Goal: Task Accomplishment & Management: Complete application form

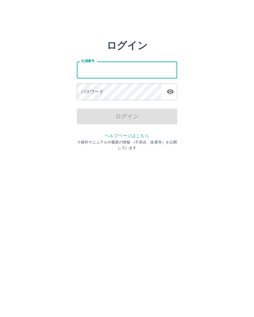
click at [216, 76] on div "ログイン 社員番号 社員番号 パスワード パスワード ログイン ヘルプページはこちら ※操作マニュアルや最新の情報 （不具合、改善等）を公開しています" at bounding box center [127, 90] width 254 height 100
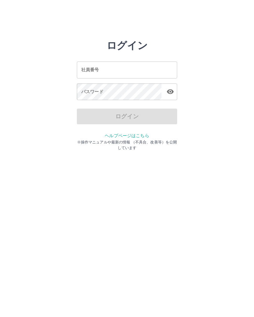
click at [165, 71] on input "社員番号" at bounding box center [127, 70] width 100 height 17
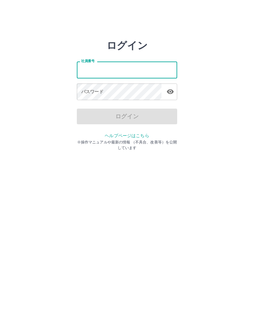
click at [223, 53] on div "ログイン 社員番号 社員番号 パスワード パスワード ログイン ヘルプページはこちら ※操作マニュアルや最新の情報 （不具合、改善等）を公開しています" at bounding box center [127, 90] width 254 height 100
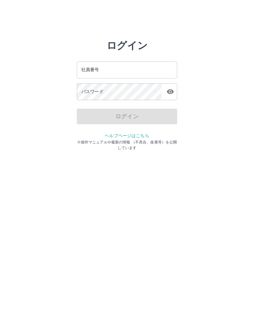
click at [219, 59] on div "ログイン 社員番号 社員番号 パスワード パスワード ログイン ヘルプページはこちら ※操作マニュアルや最新の情報 （不具合、改善等）を公開しています" at bounding box center [127, 90] width 254 height 100
click at [199, 61] on div "ログイン 社員番号 社員番号 パスワード パスワード ログイン ヘルプページはこちら ※操作マニュアルや最新の情報 （不具合、改善等）を公開しています" at bounding box center [127, 90] width 254 height 100
click at [154, 71] on input "社員番号" at bounding box center [127, 70] width 100 height 17
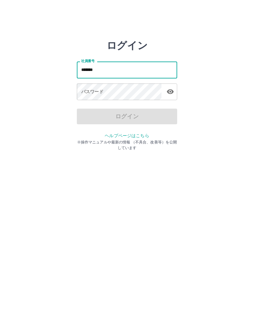
type input "*******"
click at [172, 94] on icon "button" at bounding box center [170, 91] width 7 height 5
click at [167, 93] on icon "button" at bounding box center [171, 92] width 8 height 8
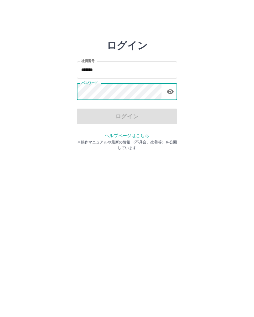
click at [174, 94] on icon "button" at bounding box center [171, 92] width 8 height 8
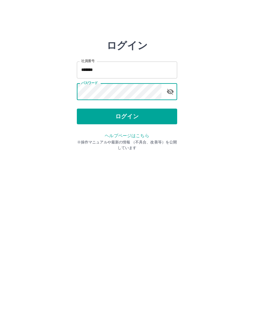
click at [150, 116] on button "ログイン" at bounding box center [127, 117] width 100 height 16
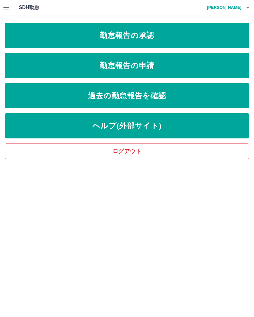
click at [171, 67] on link "勤怠報告の申請" at bounding box center [127, 65] width 244 height 25
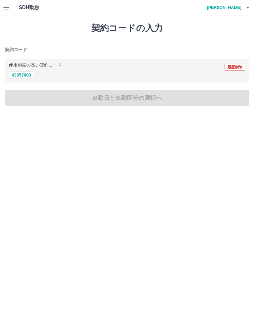
click at [33, 73] on button "43857003" at bounding box center [21, 75] width 25 height 8
type input "********"
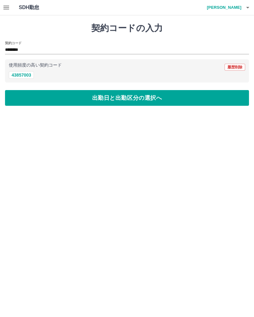
click at [134, 102] on button "出勤日と出勤区分の選択へ" at bounding box center [127, 98] width 244 height 16
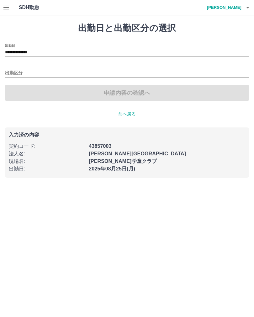
click at [14, 76] on input "出勤区分" at bounding box center [127, 73] width 244 height 8
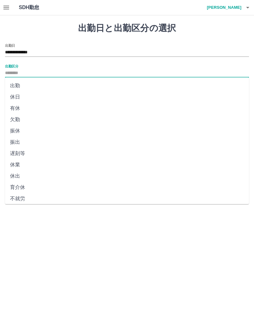
click at [19, 88] on li "出勤" at bounding box center [127, 85] width 244 height 11
type input "**"
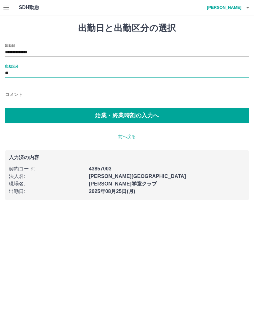
click at [152, 115] on button "始業・終業時刻の入力へ" at bounding box center [127, 116] width 244 height 16
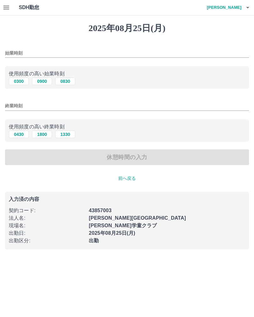
click at [46, 80] on button "0900" at bounding box center [42, 82] width 20 height 8
type input "****"
click at [48, 137] on button "1800" at bounding box center [42, 135] width 20 height 8
type input "****"
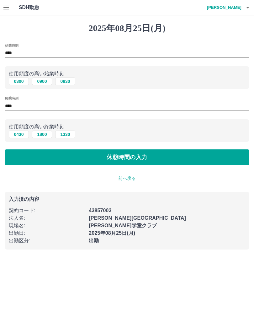
click at [150, 161] on button "休憩時間の入力" at bounding box center [127, 157] width 244 height 16
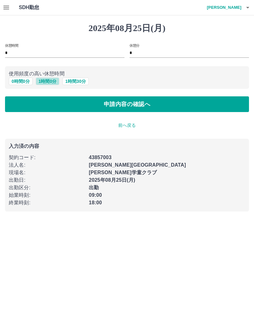
click at [50, 79] on button "1 時間 0 分" at bounding box center [48, 82] width 24 height 8
type input "*"
click at [143, 104] on button "申請内容の確認へ" at bounding box center [127, 104] width 244 height 16
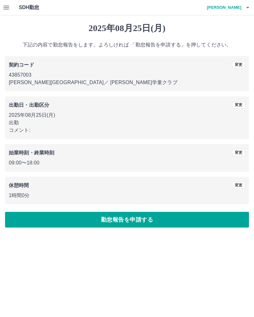
click at [151, 219] on button "勤怠報告を申請する" at bounding box center [127, 220] width 244 height 16
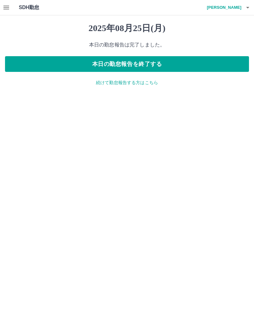
click at [180, 67] on button "本日の勤怠報告を終了する" at bounding box center [127, 64] width 244 height 16
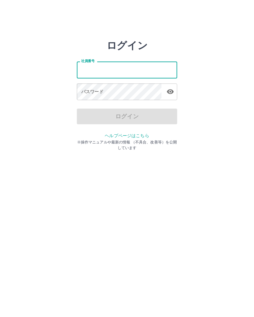
click at [215, 89] on div "ログイン 社員番号 社員番号 パスワード パスワード ログイン ヘルプページはこちら ※操作マニュアルや最新の情報 （不具合、改善等）を公開しています" at bounding box center [127, 90] width 254 height 100
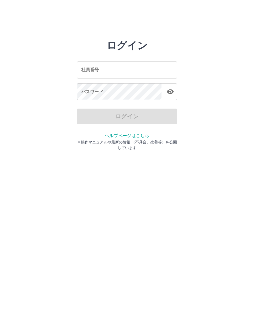
click at [128, 69] on input "社員番号" at bounding box center [127, 70] width 100 height 17
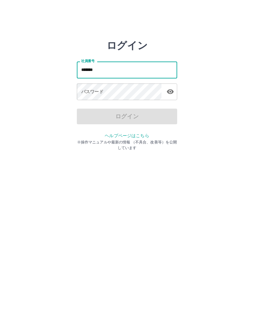
click at [171, 93] on icon "button" at bounding box center [170, 91] width 7 height 5
click at [173, 92] on icon "button" at bounding box center [170, 92] width 7 height 6
type input "*******"
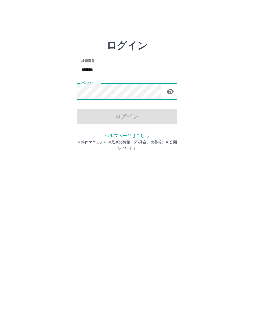
click at [172, 94] on icon "button" at bounding box center [170, 91] width 7 height 5
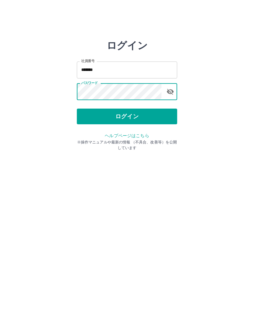
click at [153, 118] on button "ログイン" at bounding box center [127, 117] width 100 height 16
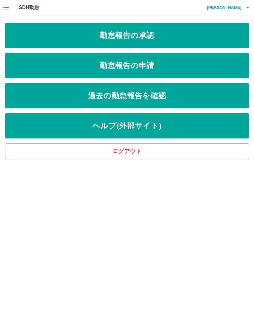
click at [185, 39] on link "勤怠報告の承認" at bounding box center [127, 35] width 244 height 25
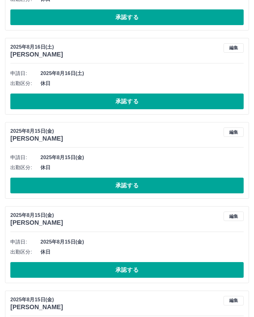
scroll to position [1473, 0]
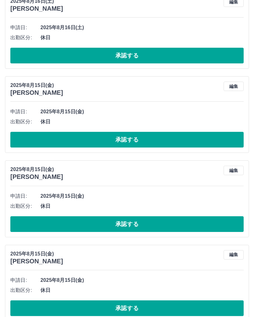
click at [190, 308] on button "承認する" at bounding box center [127, 308] width 234 height 16
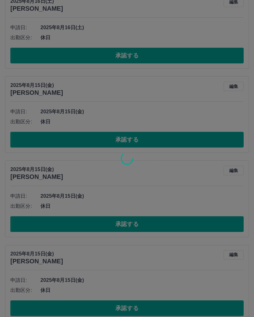
scroll to position [1389, 0]
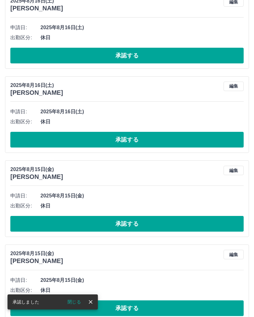
click at [93, 305] on icon "close" at bounding box center [91, 302] width 6 height 6
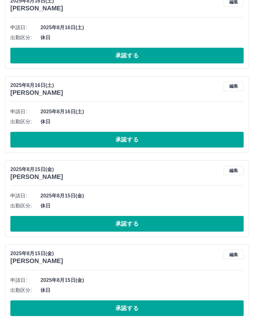
click at [197, 308] on button "承認する" at bounding box center [127, 308] width 234 height 16
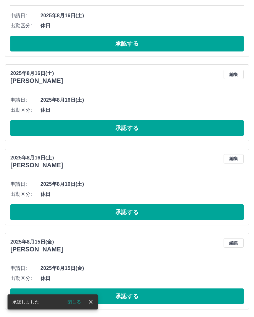
scroll to position [1305, 0]
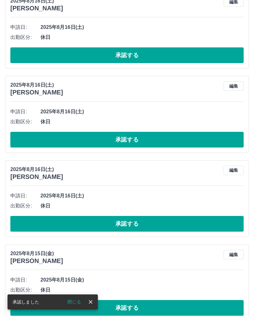
click at [94, 307] on button "close" at bounding box center [90, 301] width 9 height 9
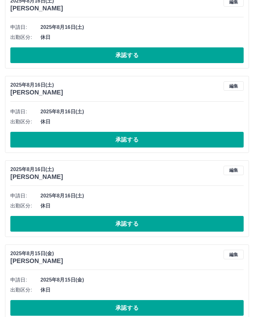
click at [151, 310] on button "承認する" at bounding box center [127, 308] width 234 height 16
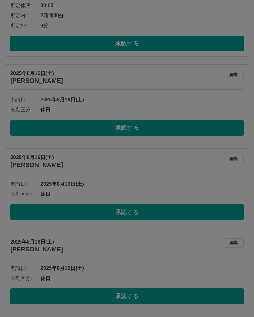
scroll to position [1221, 0]
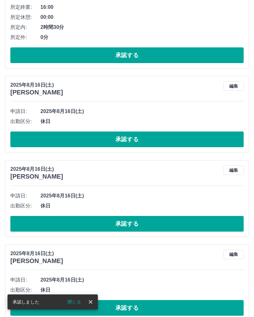
click at [175, 310] on button "承認する" at bounding box center [127, 308] width 234 height 16
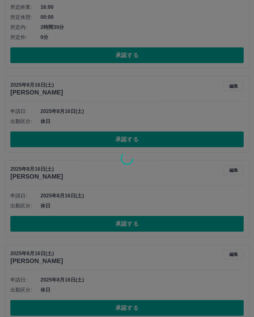
click at [143, 307] on div at bounding box center [127, 158] width 254 height 317
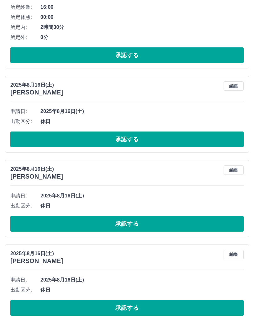
scroll to position [1137, 0]
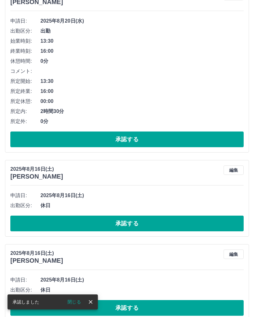
click at [92, 305] on icon "close" at bounding box center [91, 302] width 6 height 6
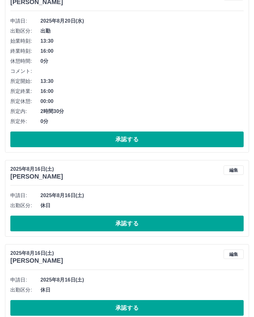
click at [149, 307] on button "承認する" at bounding box center [127, 308] width 234 height 16
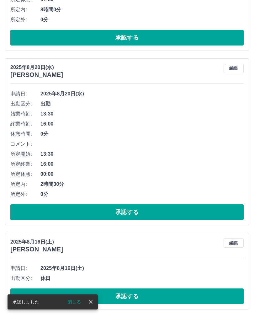
scroll to position [1052, 0]
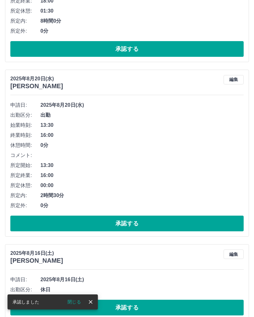
click at [93, 307] on button "close" at bounding box center [90, 301] width 9 height 9
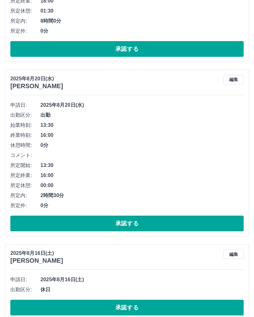
click at [155, 308] on button "承認する" at bounding box center [127, 308] width 234 height 16
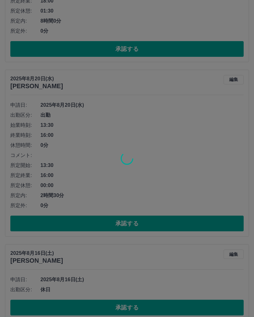
scroll to position [968, 0]
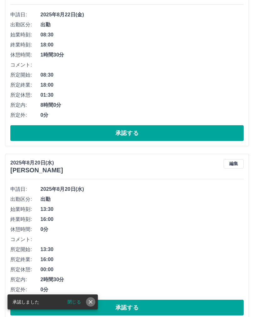
click at [92, 305] on icon "close" at bounding box center [91, 302] width 6 height 6
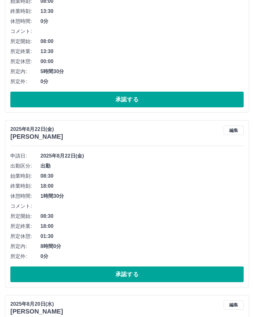
scroll to position [827, 0]
click at [165, 273] on button "承認する" at bounding box center [127, 275] width 234 height 16
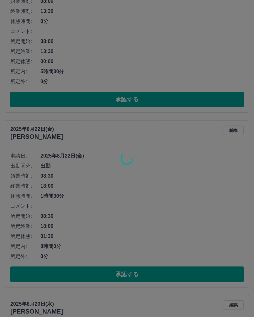
scroll to position [794, 0]
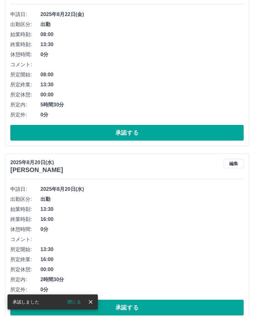
click at [86, 307] on button "閉じる" at bounding box center [74, 301] width 24 height 9
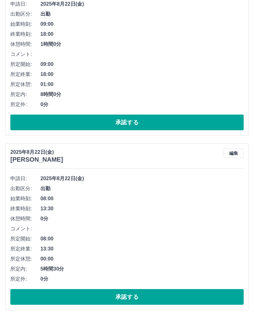
scroll to position [628, 0]
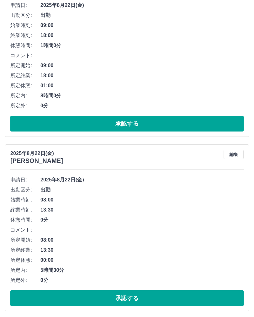
click at [135, 295] on button "承認する" at bounding box center [127, 298] width 234 height 16
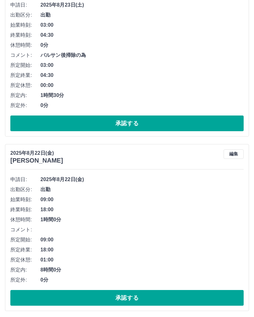
scroll to position [454, 0]
click at [134, 296] on button "承認する" at bounding box center [127, 298] width 234 height 16
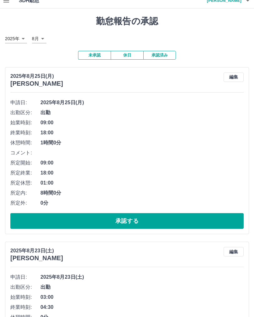
scroll to position [0, 0]
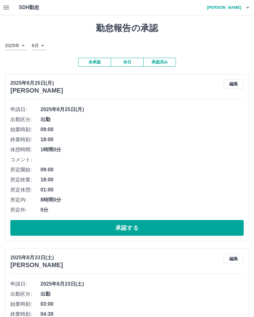
click at [8, 9] on icon "button" at bounding box center [6, 8] width 6 height 4
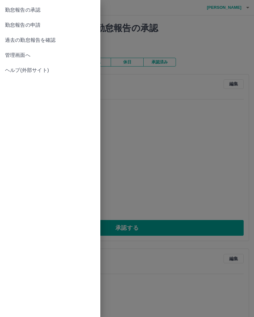
click at [10, 8] on span "勤怠報告の承認" at bounding box center [50, 10] width 90 height 8
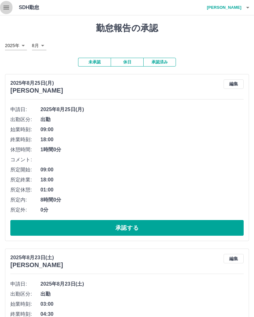
click at [9, 7] on icon "button" at bounding box center [7, 8] width 8 height 8
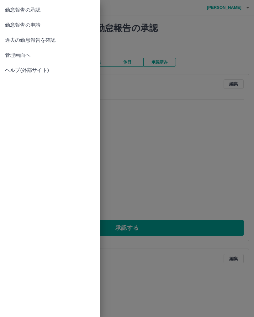
click at [19, 52] on span "管理画面へ" at bounding box center [50, 55] width 90 height 8
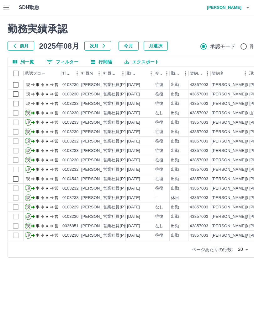
click at [225, 7] on h4 "永野　しげ子" at bounding box center [223, 7] width 38 height 15
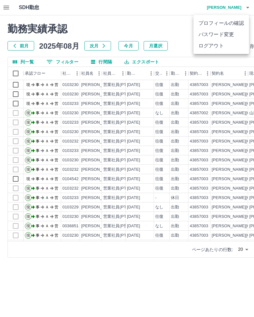
click at [215, 47] on li "ログアウト" at bounding box center [222, 45] width 56 height 11
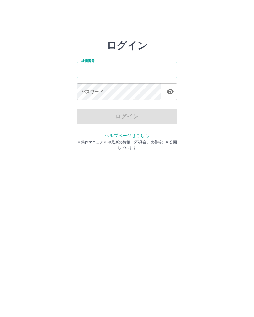
click at [216, 67] on div "ログイン 社員番号 社員番号 パスワード パスワード ログイン ヘルプページはこちら ※操作マニュアルや最新の情報 （不具合、改善等）を公開しています" at bounding box center [127, 90] width 254 height 100
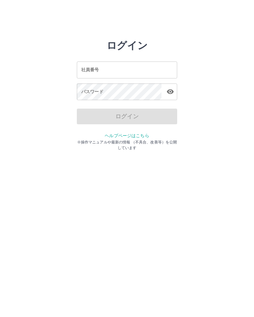
click at [142, 67] on input "社員番号" at bounding box center [127, 70] width 100 height 17
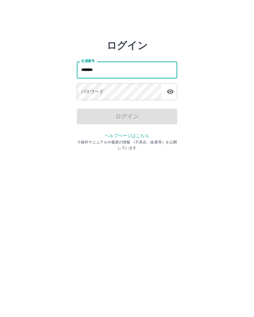
type input "*******"
click at [97, 89] on div "パスワード パスワード" at bounding box center [127, 93] width 100 height 18
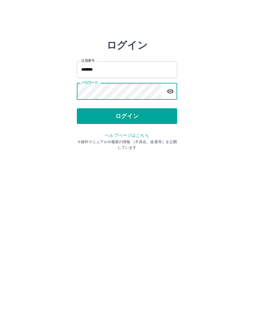
click at [124, 121] on button "ログイン" at bounding box center [127, 117] width 100 height 16
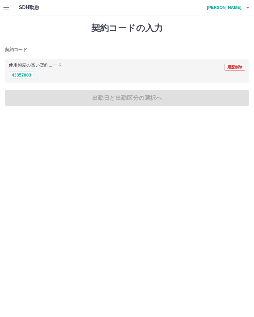
click at [38, 75] on div "43857003" at bounding box center [127, 75] width 237 height 8
click at [34, 75] on button "43857003" at bounding box center [21, 75] width 25 height 8
type input "********"
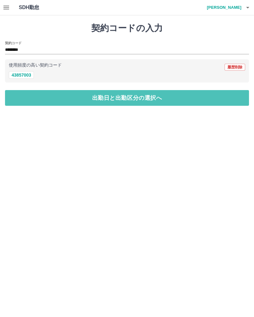
click at [123, 99] on button "出勤日と出勤区分の選択へ" at bounding box center [127, 98] width 244 height 16
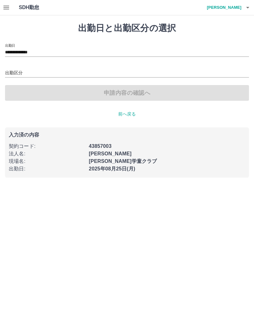
click at [26, 73] on input "出勤区分" at bounding box center [127, 73] width 244 height 8
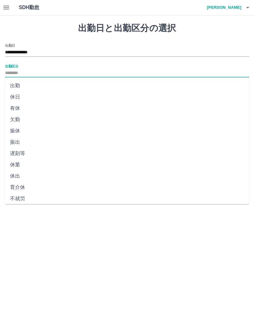
click at [33, 87] on li "出勤" at bounding box center [127, 85] width 244 height 11
type input "**"
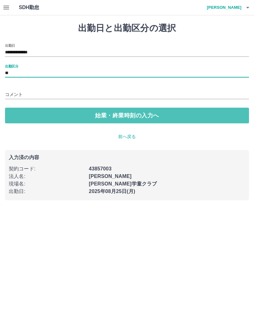
click at [117, 116] on button "始業・終業時刻の入力へ" at bounding box center [127, 116] width 244 height 16
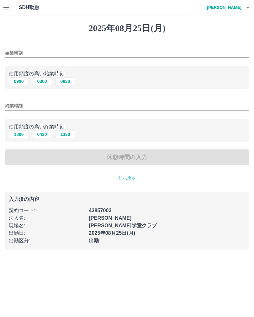
click at [66, 84] on button "0830" at bounding box center [65, 82] width 20 height 8
type input "****"
click at [17, 138] on button "1800" at bounding box center [19, 135] width 20 height 8
type input "****"
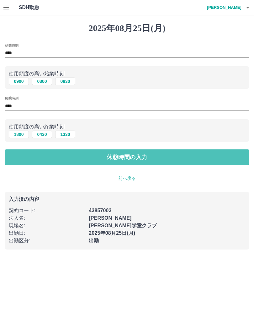
click at [116, 156] on button "休憩時間の入力" at bounding box center [127, 157] width 244 height 16
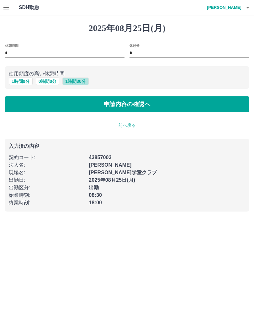
click at [80, 82] on button "1 時間 30 分" at bounding box center [75, 82] width 26 height 8
type input "*"
type input "**"
click at [132, 105] on button "申請内容の確認へ" at bounding box center [127, 104] width 244 height 16
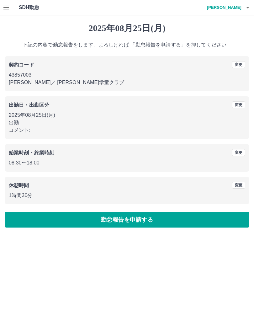
click at [119, 224] on button "勤怠報告を申請する" at bounding box center [127, 220] width 244 height 16
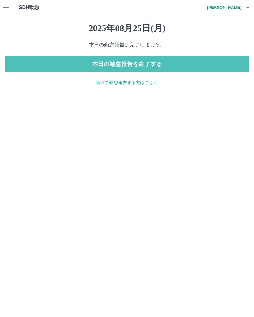
click at [130, 64] on button "本日の勤怠報告を終了する" at bounding box center [127, 64] width 244 height 16
